Goal: Information Seeking & Learning: Learn about a topic

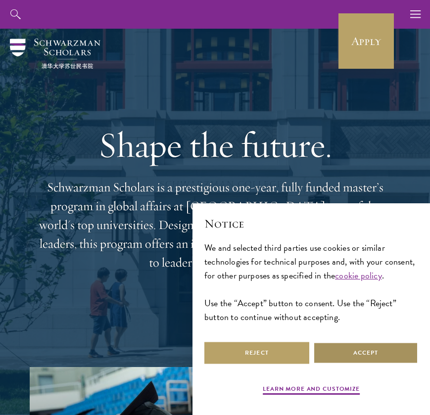
click at [331, 345] on button "Accept" at bounding box center [365, 353] width 105 height 22
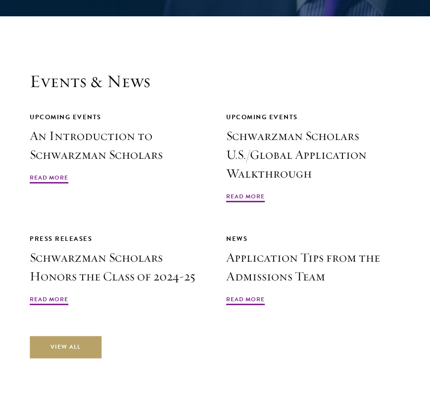
scroll to position [3099, 0]
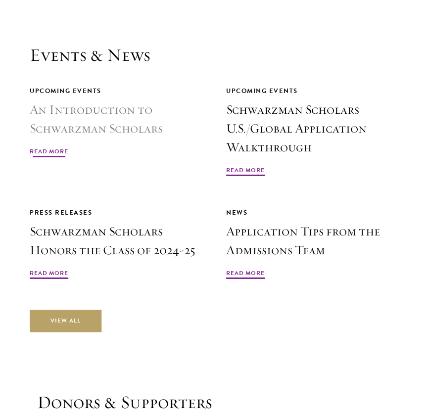
click at [45, 147] on span "Read More" at bounding box center [49, 153] width 39 height 12
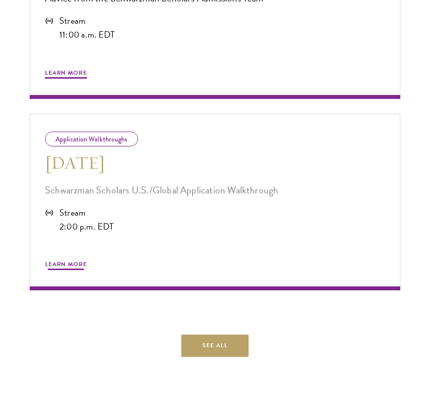
scroll to position [739, 0]
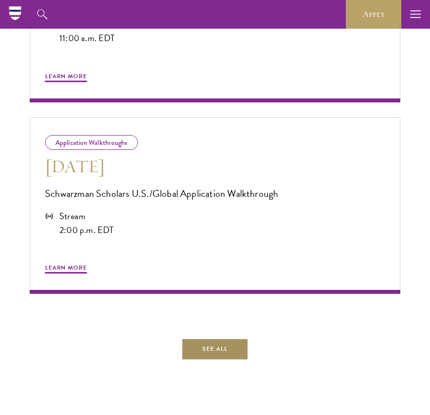
click at [206, 356] on link "See All" at bounding box center [215, 349] width 67 height 22
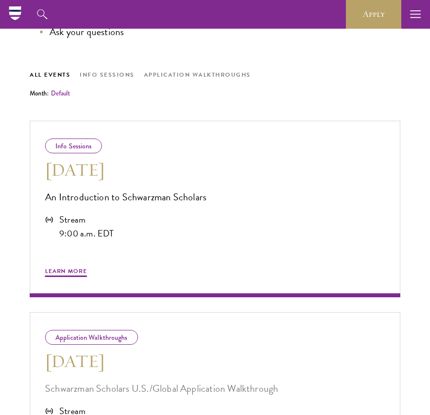
scroll to position [346, 0]
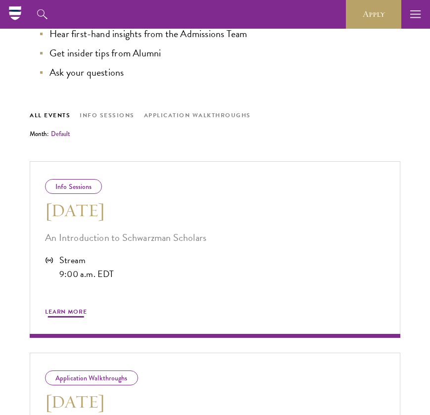
click at [81, 184] on div "Info Sessions" at bounding box center [73, 186] width 57 height 15
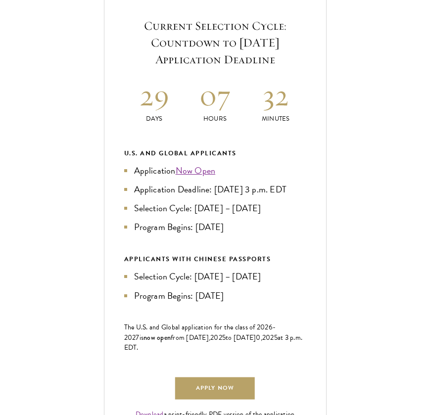
scroll to position [378, 0]
click at [195, 177] on link "Now Open" at bounding box center [196, 169] width 40 height 13
